Goal: Information Seeking & Learning: Learn about a topic

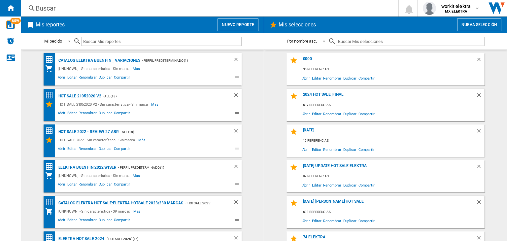
click at [239, 20] on button "Nuevo reporte" at bounding box center [238, 24] width 41 height 13
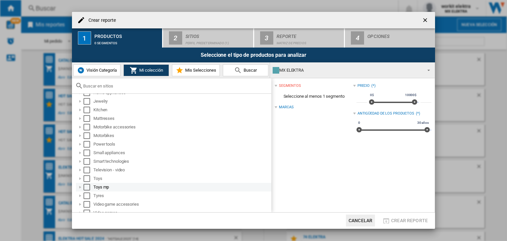
scroll to position [117, 0]
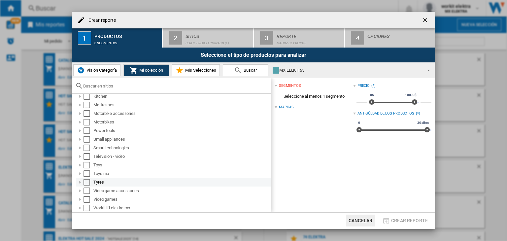
click at [88, 183] on div "Select" at bounding box center [87, 182] width 7 height 7
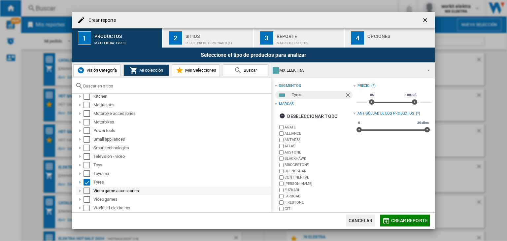
click at [87, 191] on div "Select" at bounding box center [87, 191] width 7 height 7
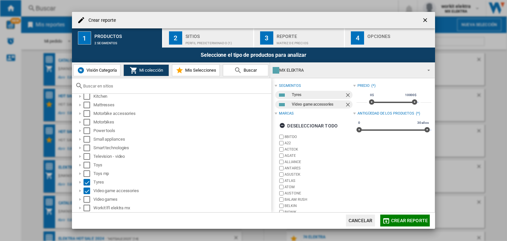
click at [418, 221] on span "Crear reporte" at bounding box center [409, 220] width 37 height 5
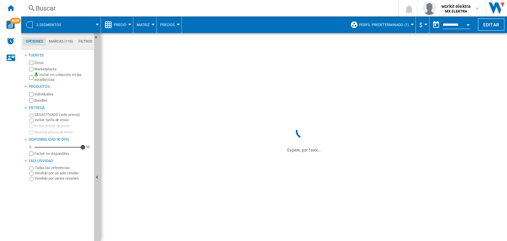
click at [125, 25] on span "Precio" at bounding box center [120, 25] width 13 height 4
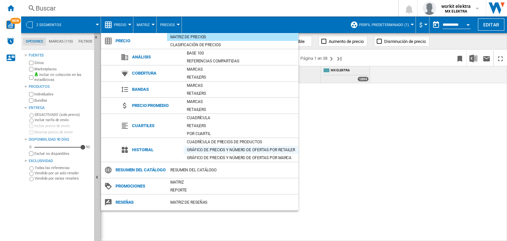
click at [234, 147] on div "Gráfico de precios y número de ofertas por retailer" at bounding box center [241, 150] width 115 height 7
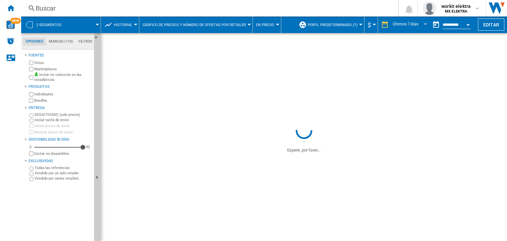
click at [257, 19] on button "En precio" at bounding box center [266, 25] width 21 height 17
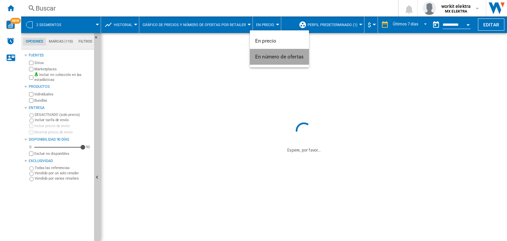
click at [274, 56] on span "En número de ofertas" at bounding box center [279, 57] width 49 height 6
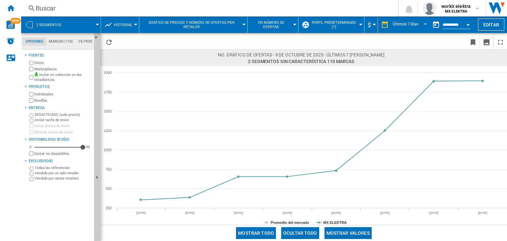
click at [84, 27] on span at bounding box center [84, 25] width 27 height 17
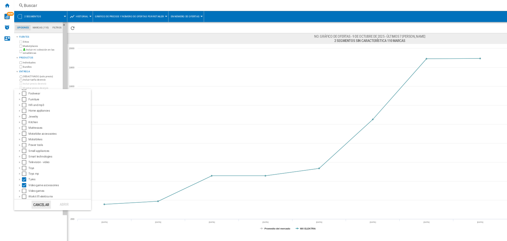
scroll to position [100, 0]
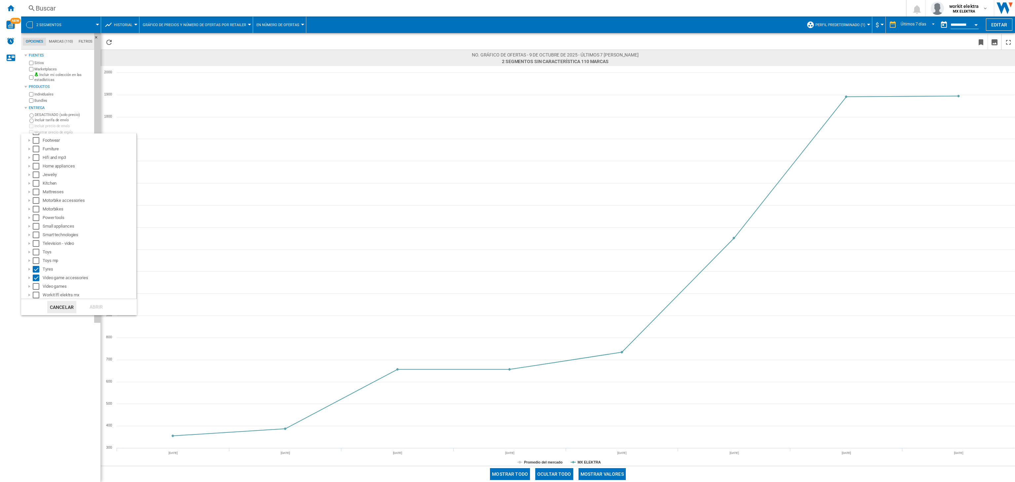
click at [227, 163] on md-backdrop at bounding box center [507, 241] width 1015 height 482
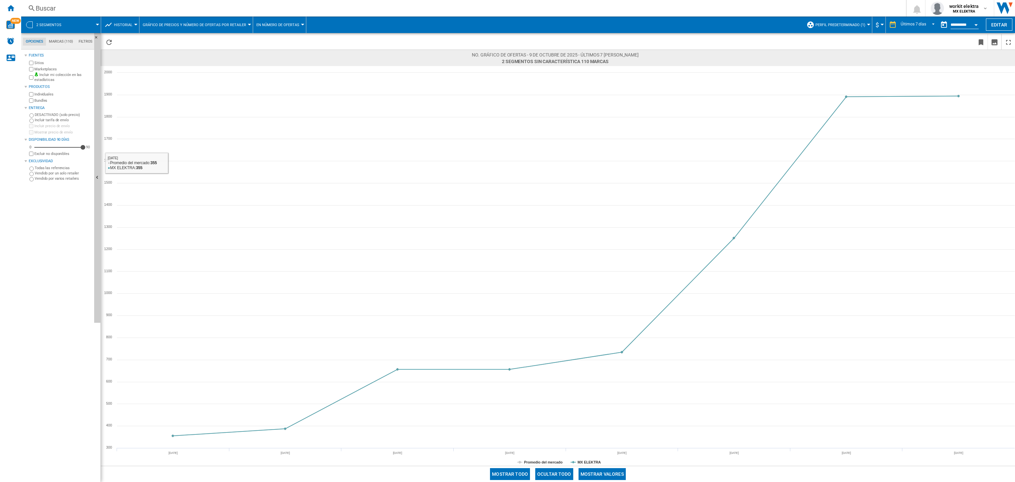
click at [43, 20] on button "2 segmentos" at bounding box center [52, 25] width 32 height 17
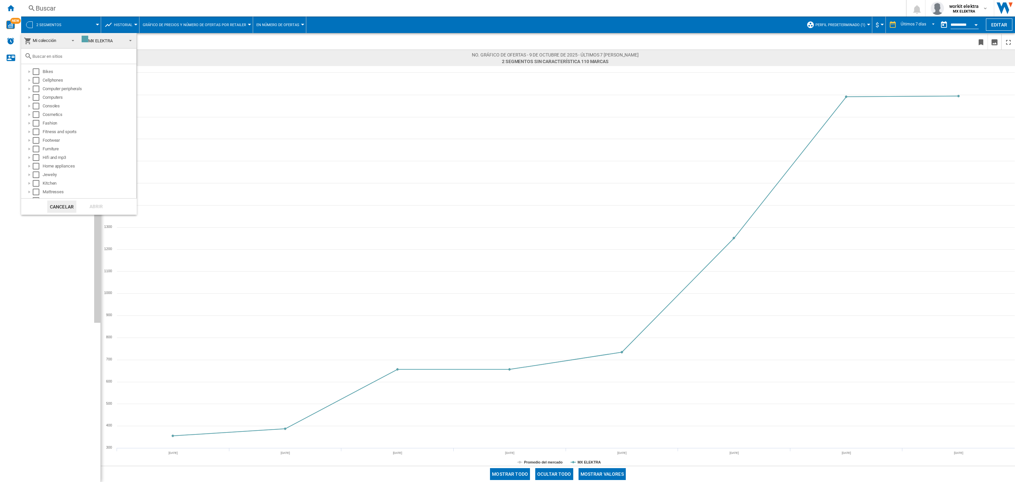
click at [267, 184] on md-backdrop at bounding box center [507, 241] width 1015 height 482
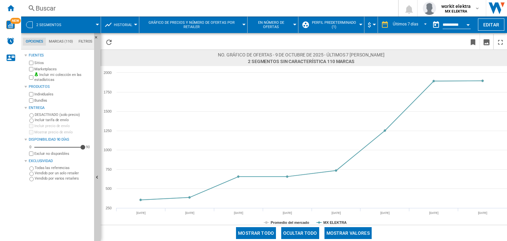
click at [111, 21] on ng-md-icon at bounding box center [108, 25] width 8 height 8
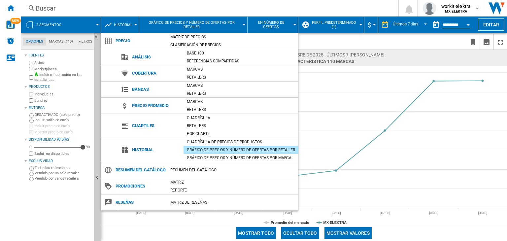
click at [131, 41] on span "Precio" at bounding box center [139, 40] width 55 height 9
click at [183, 37] on div "Matriz de precios" at bounding box center [232, 37] width 131 height 7
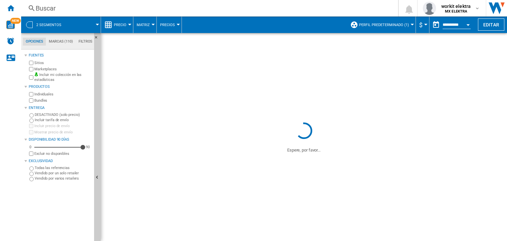
click at [60, 23] on span "2 segmentos" at bounding box center [48, 25] width 25 height 4
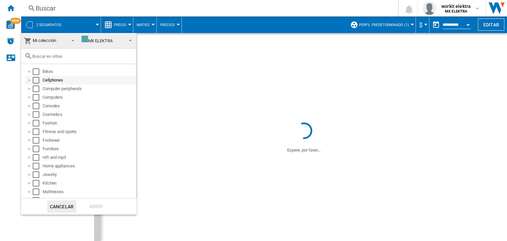
click at [51, 81] on div "Cellphones" at bounding box center [89, 80] width 93 height 7
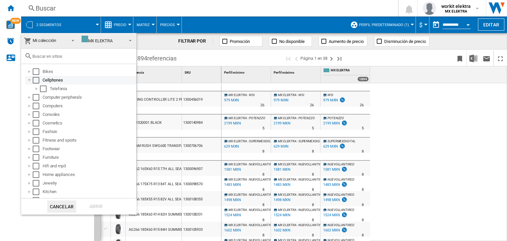
click at [35, 80] on div "Select" at bounding box center [36, 80] width 7 height 7
click at [105, 206] on div "Abrir" at bounding box center [96, 207] width 29 height 12
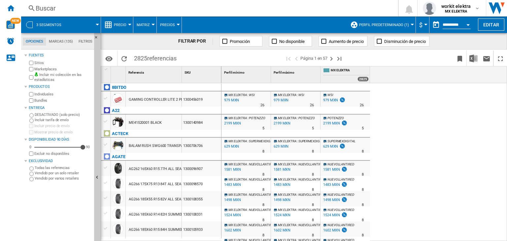
click at [83, 22] on span at bounding box center [84, 25] width 27 height 17
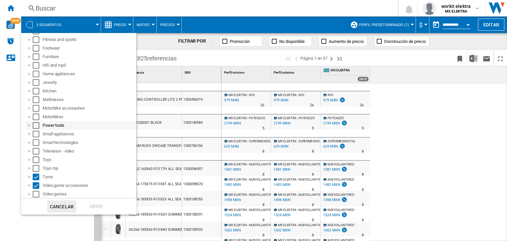
scroll to position [100, 0]
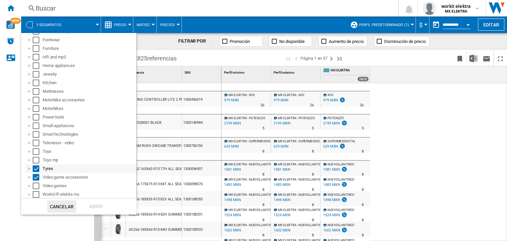
click at [37, 167] on div "Select" at bounding box center [36, 169] width 7 height 7
click at [38, 177] on div "Select" at bounding box center [36, 177] width 7 height 7
click at [102, 213] on md-dialog-actions "Cancelar Abrir" at bounding box center [79, 206] width 116 height 17
click at [102, 208] on div "Abrir" at bounding box center [96, 207] width 29 height 12
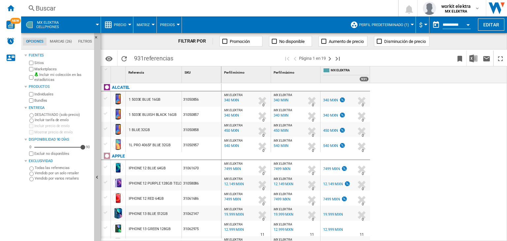
click at [233, 102] on div "340 MXN" at bounding box center [231, 100] width 16 height 7
click at [235, 145] on div "540 MXN" at bounding box center [231, 146] width 16 height 7
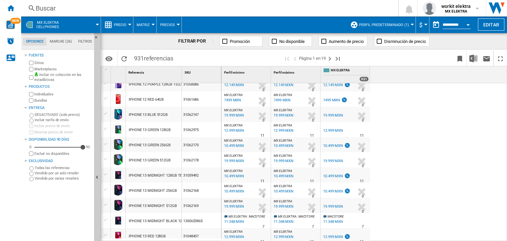
click at [239, 146] on div "10.499 MXN" at bounding box center [233, 146] width 21 height 7
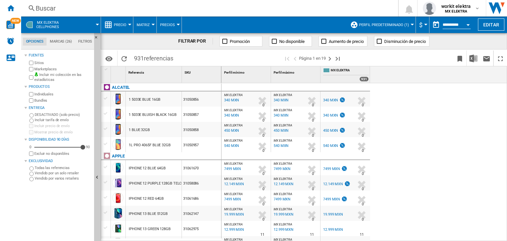
click at [234, 98] on div "340 MXN" at bounding box center [231, 100] width 16 height 7
click at [70, 21] on span at bounding box center [82, 25] width 29 height 17
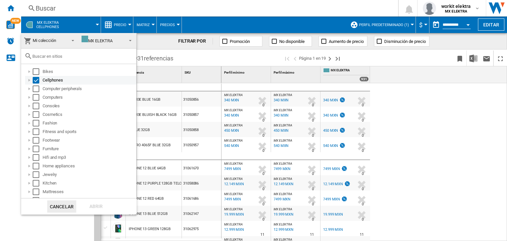
click at [37, 81] on div "Select" at bounding box center [36, 80] width 7 height 7
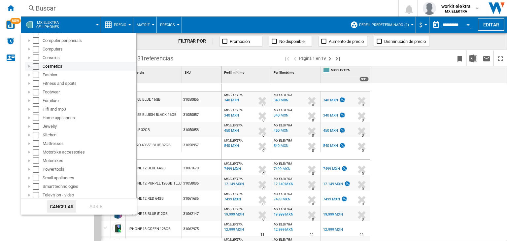
scroll to position [100, 0]
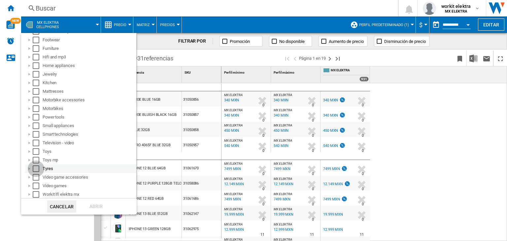
click at [37, 169] on div "Select" at bounding box center [36, 169] width 7 height 7
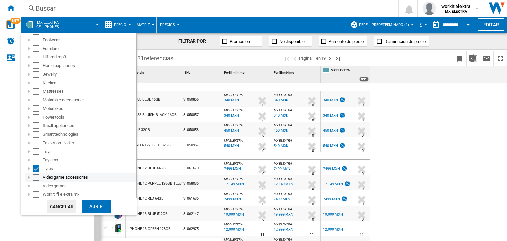
click at [36, 177] on div "Select" at bounding box center [36, 177] width 7 height 7
click at [99, 208] on div "Abrir" at bounding box center [96, 207] width 29 height 12
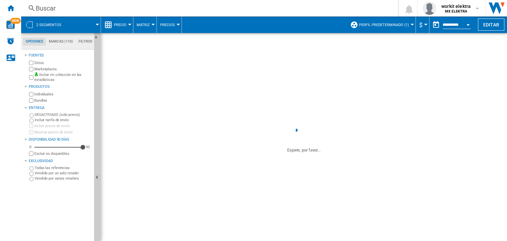
click at [111, 24] on ng-md-icon at bounding box center [108, 25] width 8 height 8
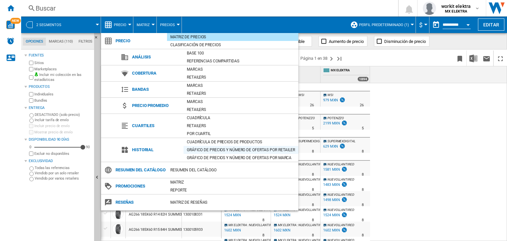
click at [211, 151] on div "Gráfico de precios y número de ofertas por retailer" at bounding box center [241, 150] width 115 height 7
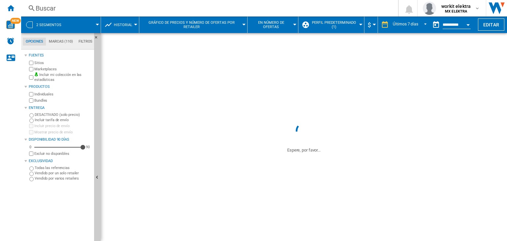
click at [269, 23] on span "En número de ofertas" at bounding box center [271, 24] width 41 height 9
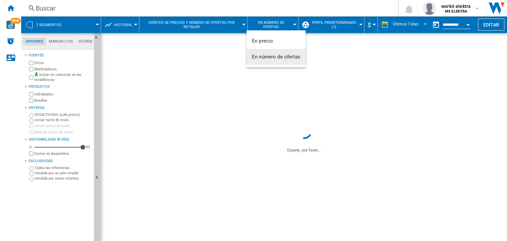
click at [279, 58] on span "En número de ofertas" at bounding box center [276, 57] width 49 height 6
